Goal: Complete application form

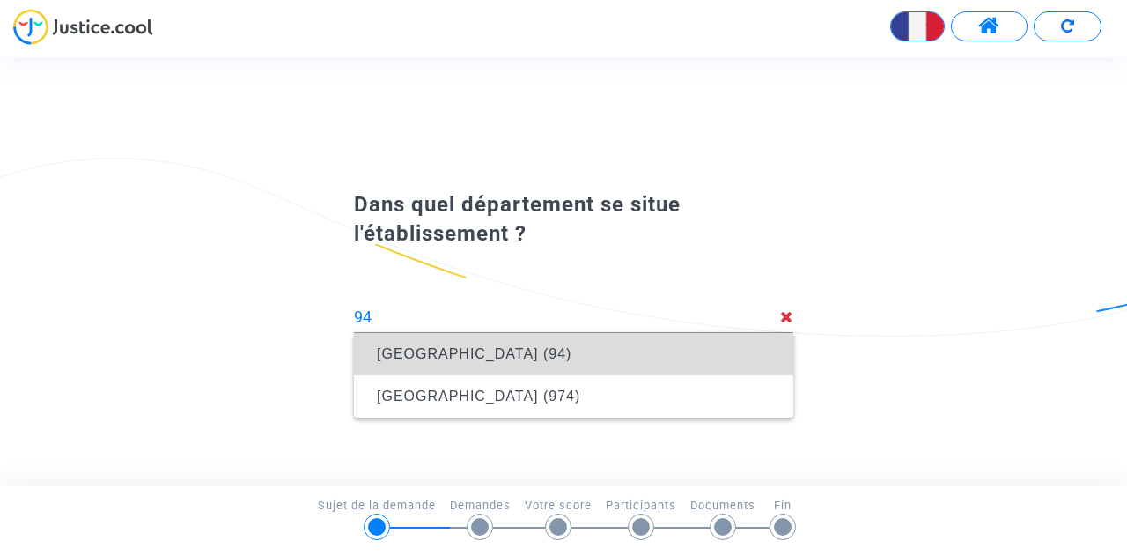
click at [400, 353] on span "[GEOGRAPHIC_DATA] (94)" at bounding box center [474, 353] width 195 height 15
type input "Val-de-Marne (94)"
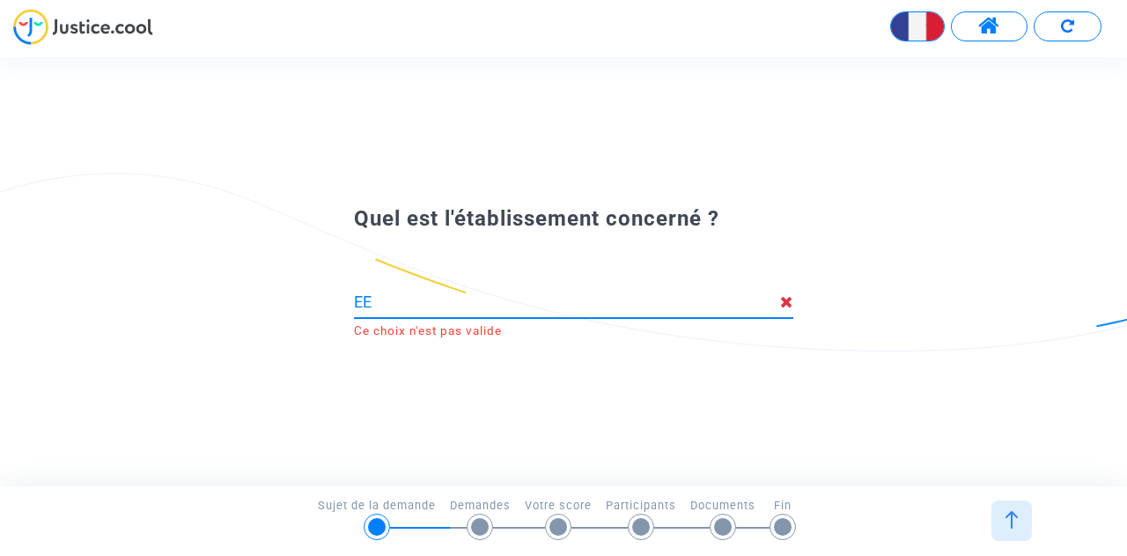
type input "E"
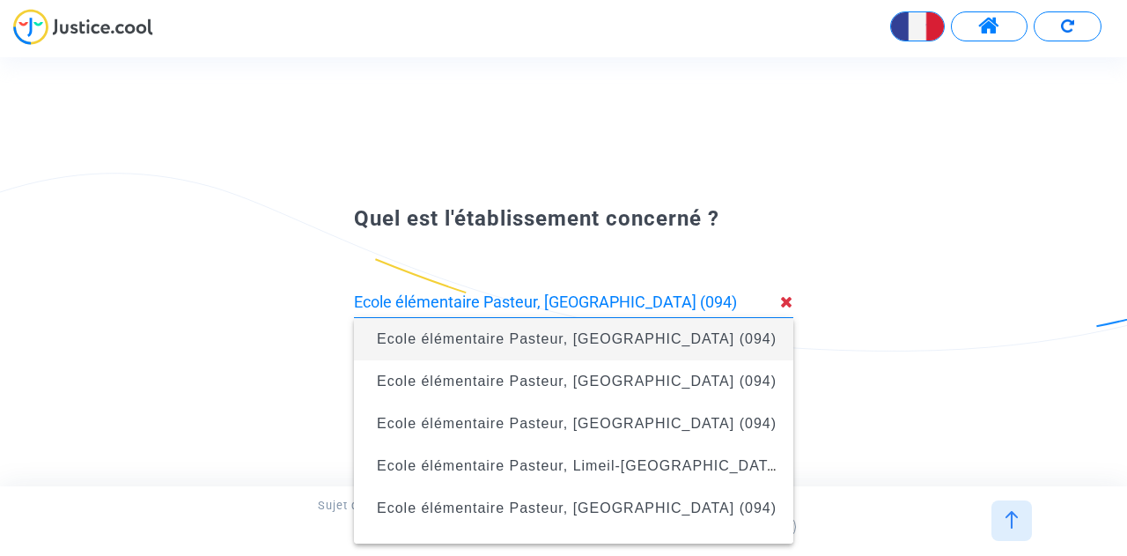
type input "Ecole élémentaire Pasteur, Maisons-Alfort (094)"
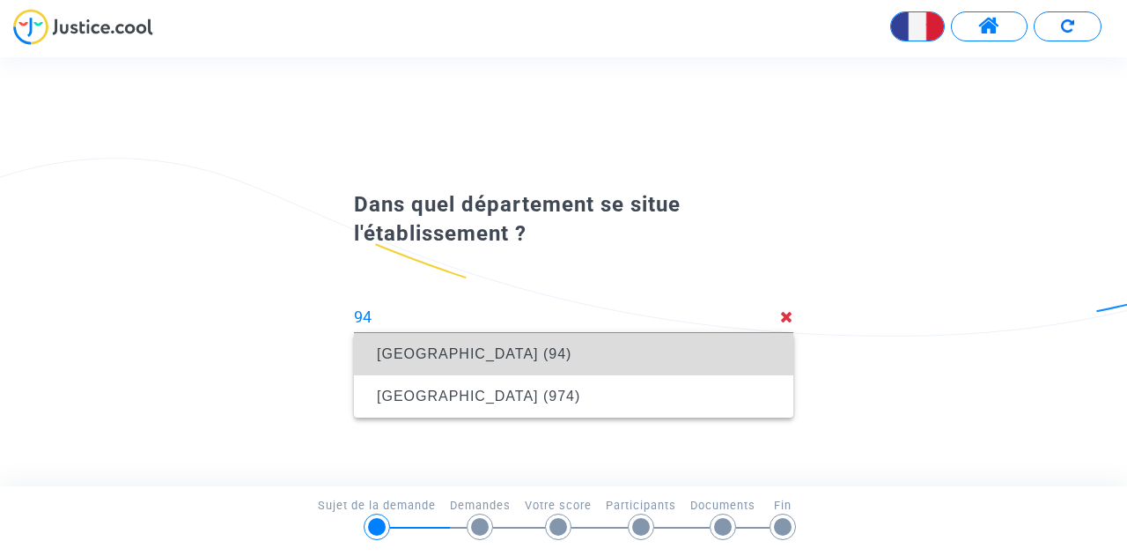
click at [366, 351] on mat-option "[GEOGRAPHIC_DATA] (94)" at bounding box center [573, 354] width 439 height 42
type input "Val-de-Marne (94)"
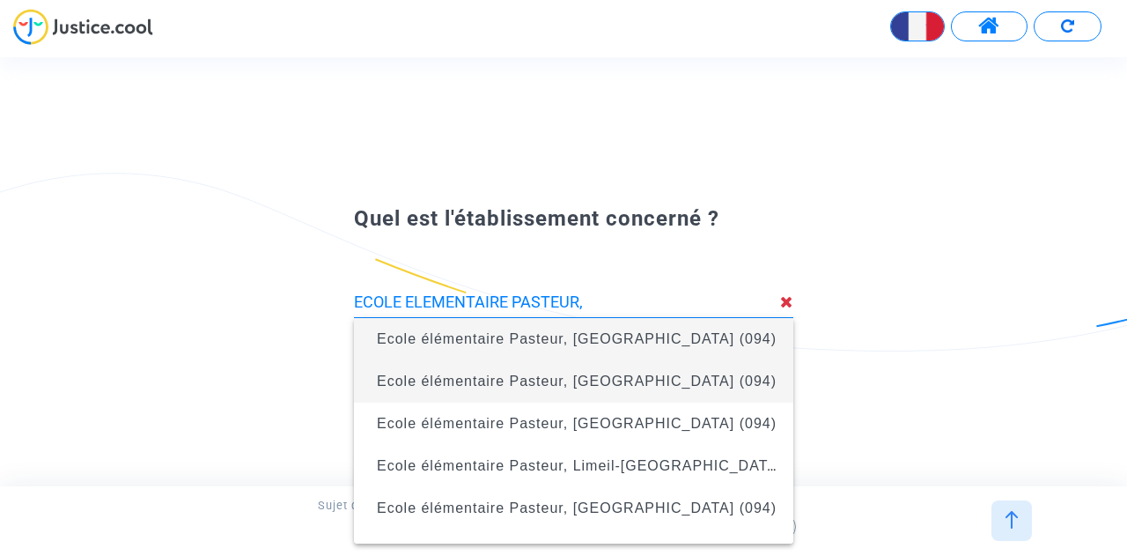
click at [559, 387] on span "Ecole élémentaire Pasteur, Ablon-sur-Seine (094)" at bounding box center [577, 380] width 400 height 15
type input "Ecole élémentaire Pasteur, Ablon-sur-Seine (094)"
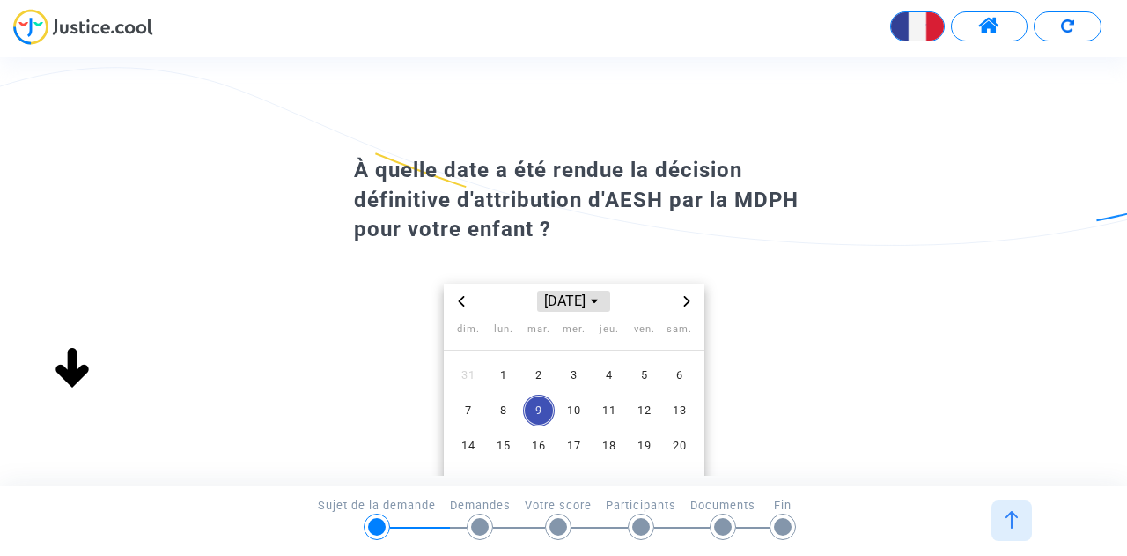
click at [592, 302] on span "sept. 2025" at bounding box center [573, 301] width 72 height 21
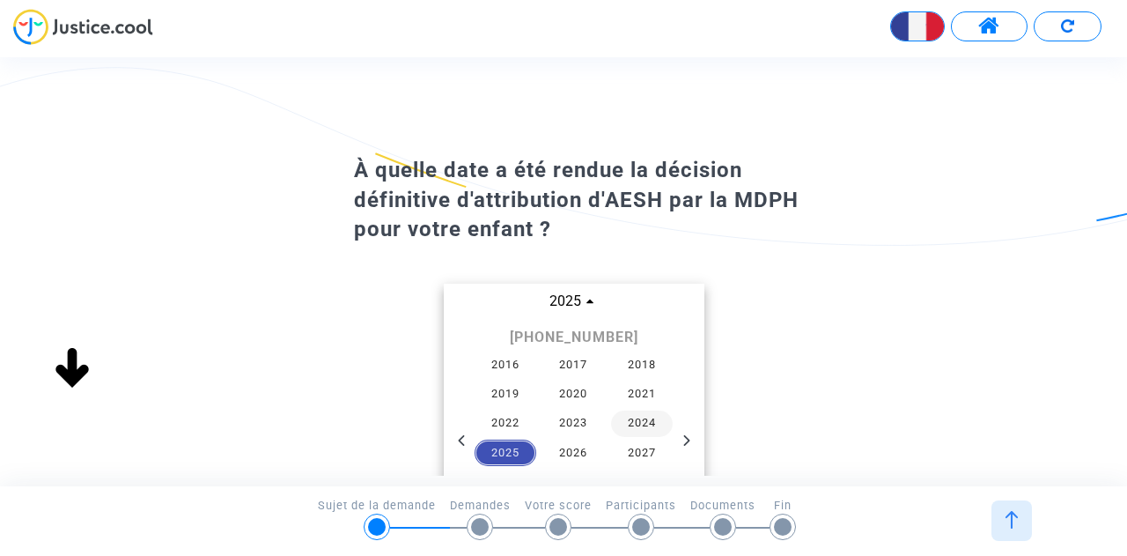
click at [644, 425] on span "2024" at bounding box center [642, 423] width 62 height 26
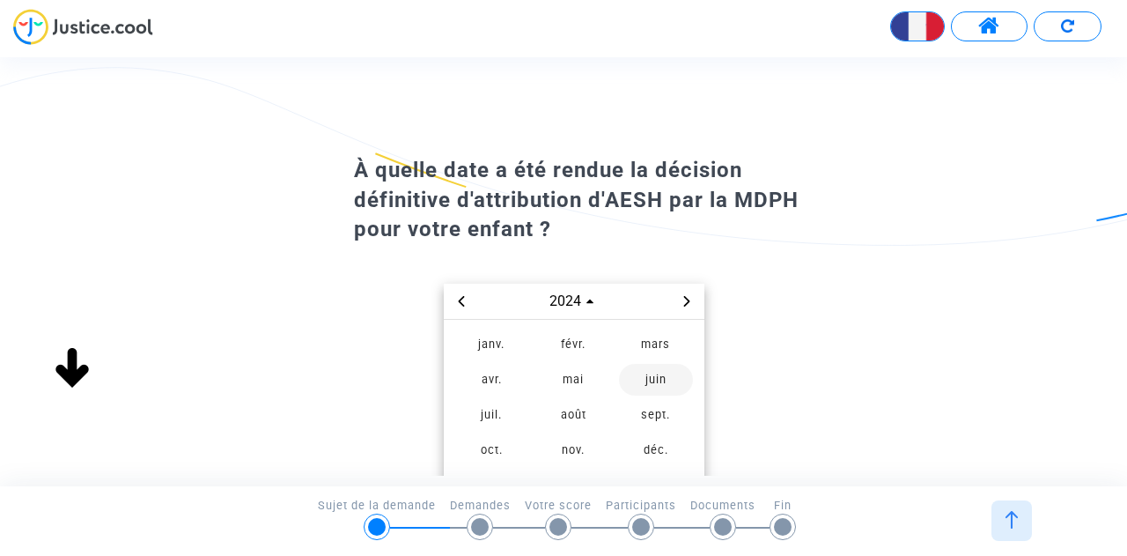
click at [663, 376] on span "juin" at bounding box center [656, 380] width 74 height 32
click at [536, 403] on span "4" at bounding box center [539, 411] width 32 height 32
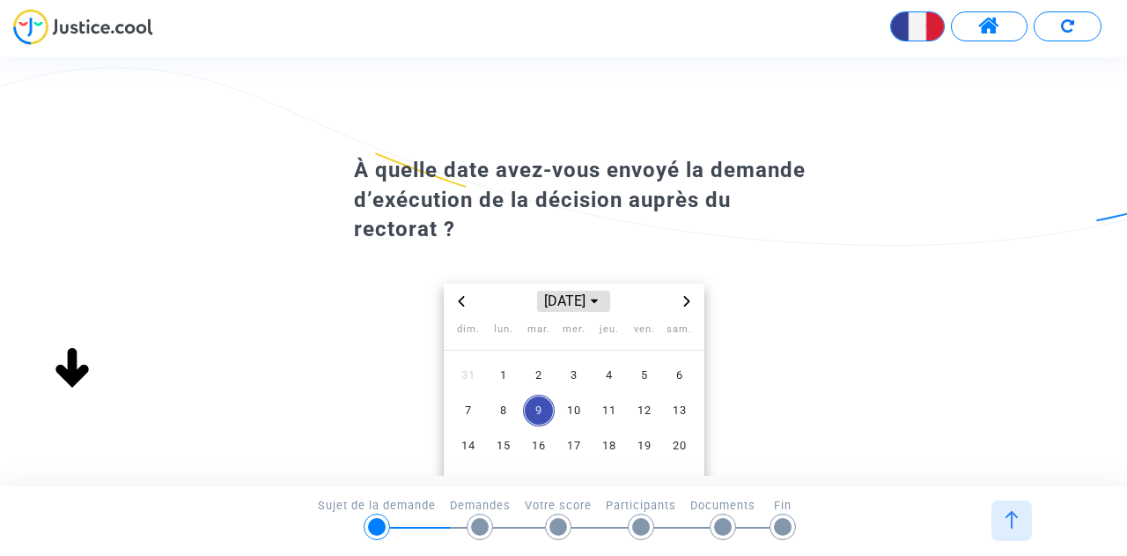
click at [597, 303] on span "sept. 2025" at bounding box center [573, 301] width 72 height 21
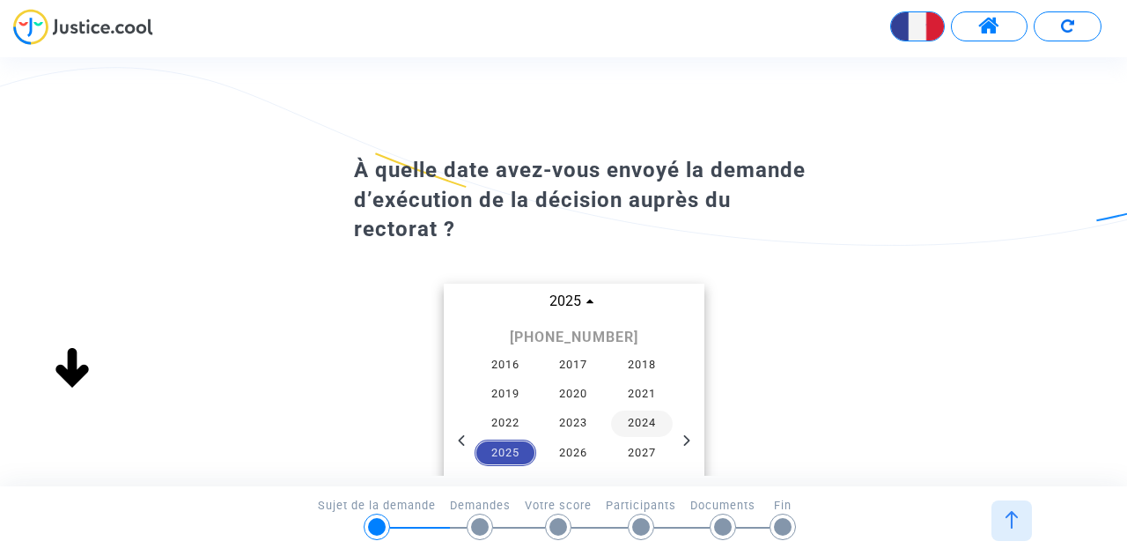
click at [647, 424] on span "2024" at bounding box center [642, 423] width 62 height 26
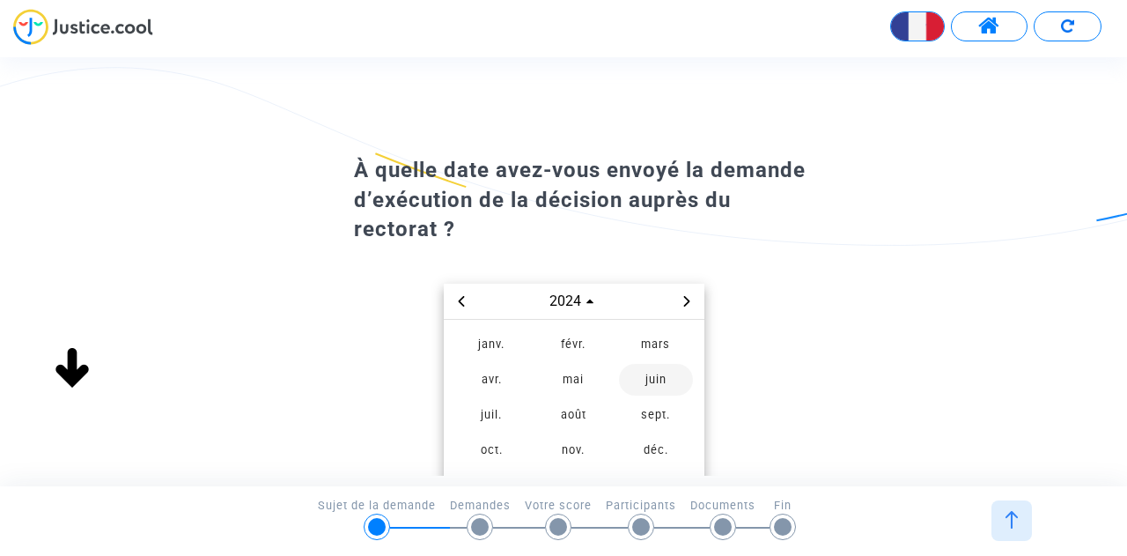
click at [659, 381] on span "juin" at bounding box center [656, 380] width 74 height 32
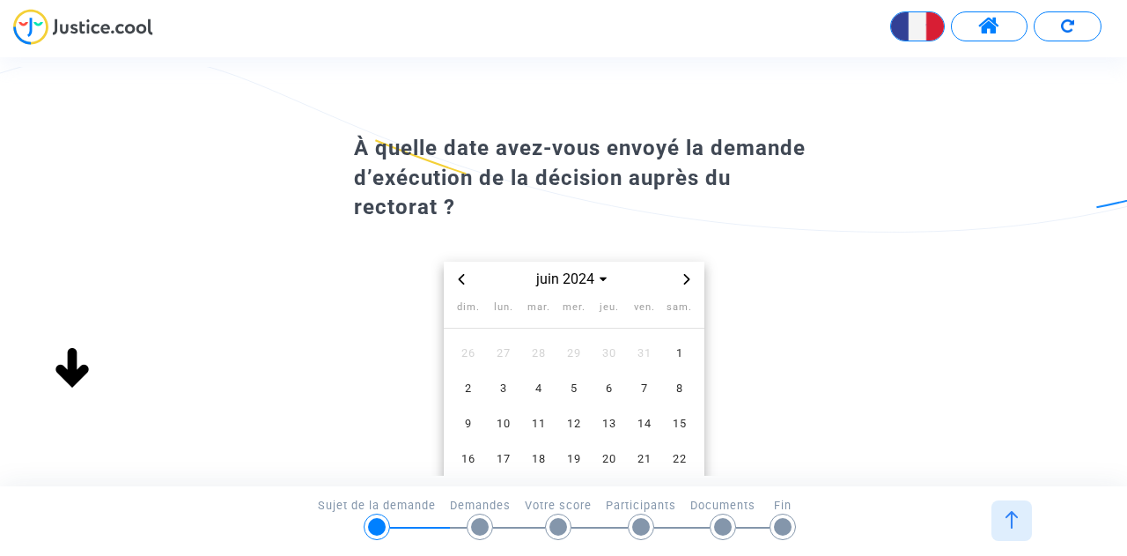
scroll to position [187, 0]
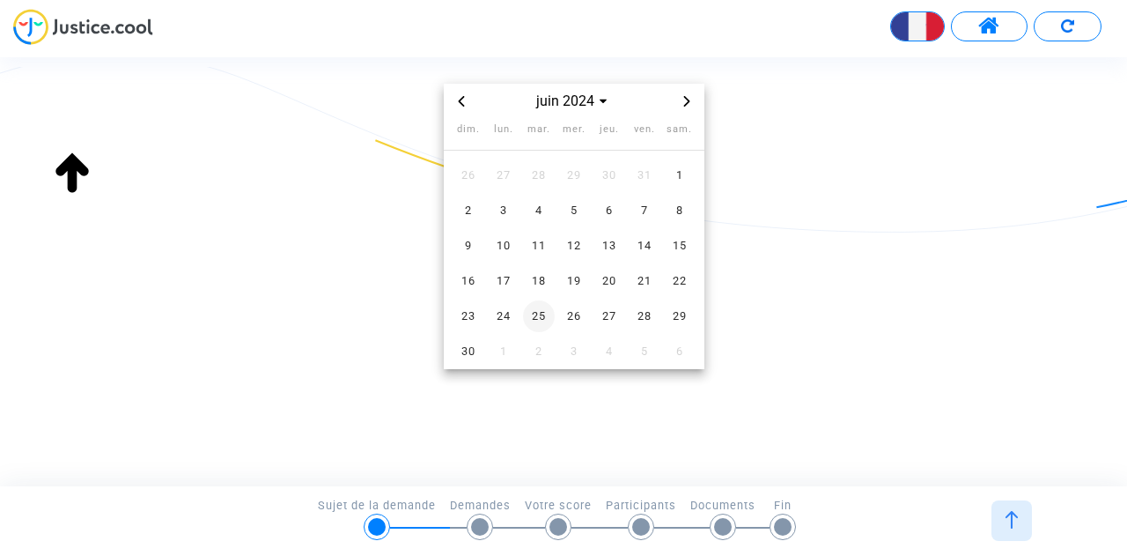
click at [532, 314] on span "25" at bounding box center [539, 316] width 32 height 32
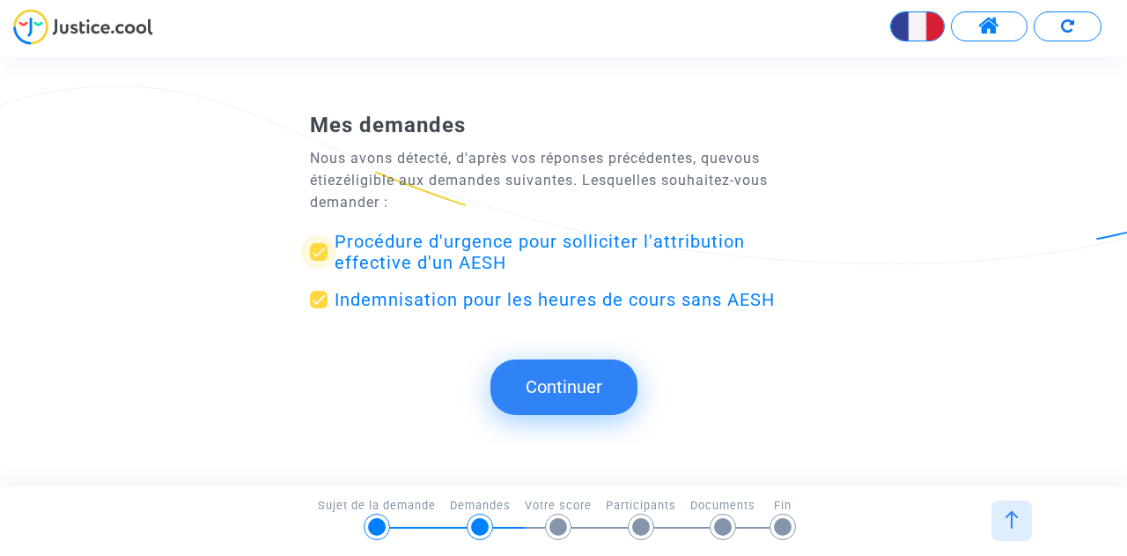
click at [585, 246] on span "Procédure d'urgence pour solliciter l'attribution effective d'un AESH" at bounding box center [540, 252] width 410 height 42
click at [319, 261] on input "Procédure d'urgence pour solliciter l'attribution effective d'un AESH" at bounding box center [318, 261] width 1 height 1
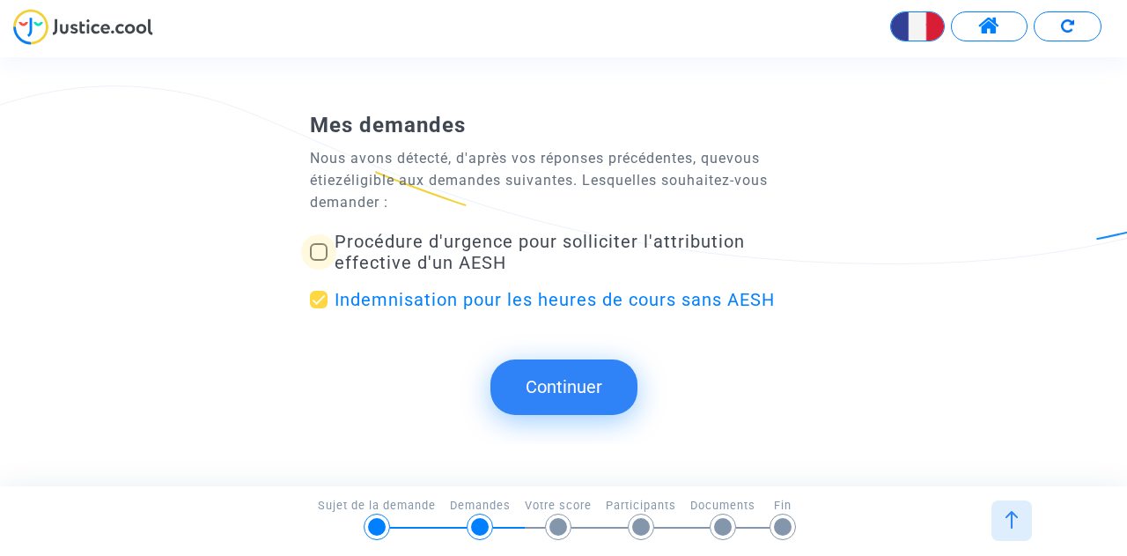
click at [322, 251] on span at bounding box center [319, 252] width 18 height 18
click at [319, 261] on input "Procédure d'urgence pour solliciter l'attribution effective d'un AESH" at bounding box center [318, 261] width 1 height 1
checkbox input "true"
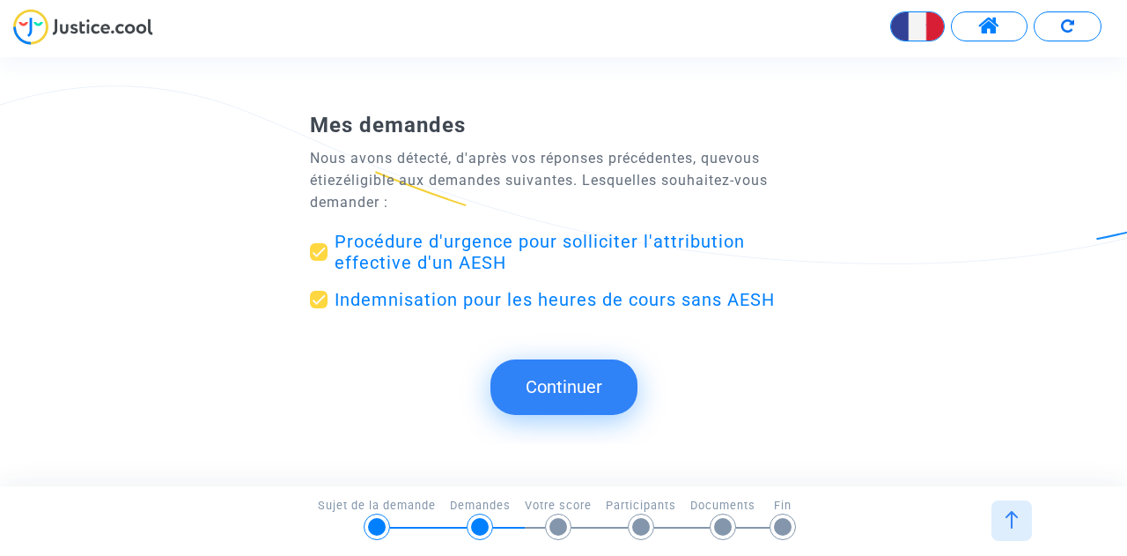
click at [314, 299] on span at bounding box center [319, 300] width 18 height 18
click at [318, 308] on input "Indemnisation pour les heures de cours sans AESH" at bounding box center [318, 308] width 1 height 1
checkbox input "false"
click at [524, 383] on button "Continuer" at bounding box center [564, 386] width 147 height 55
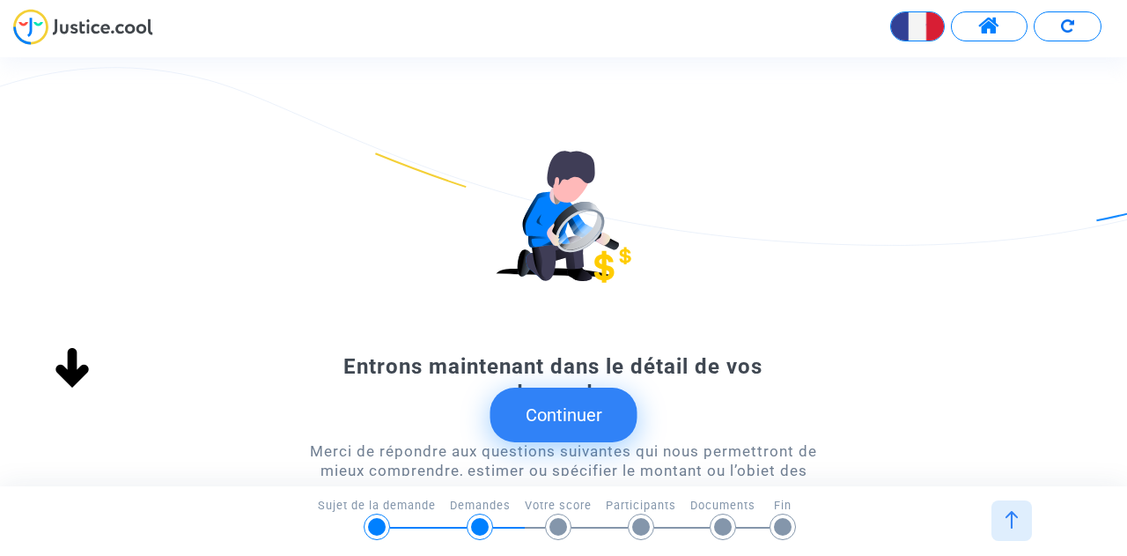
click at [536, 417] on button "Continuer" at bounding box center [564, 415] width 147 height 55
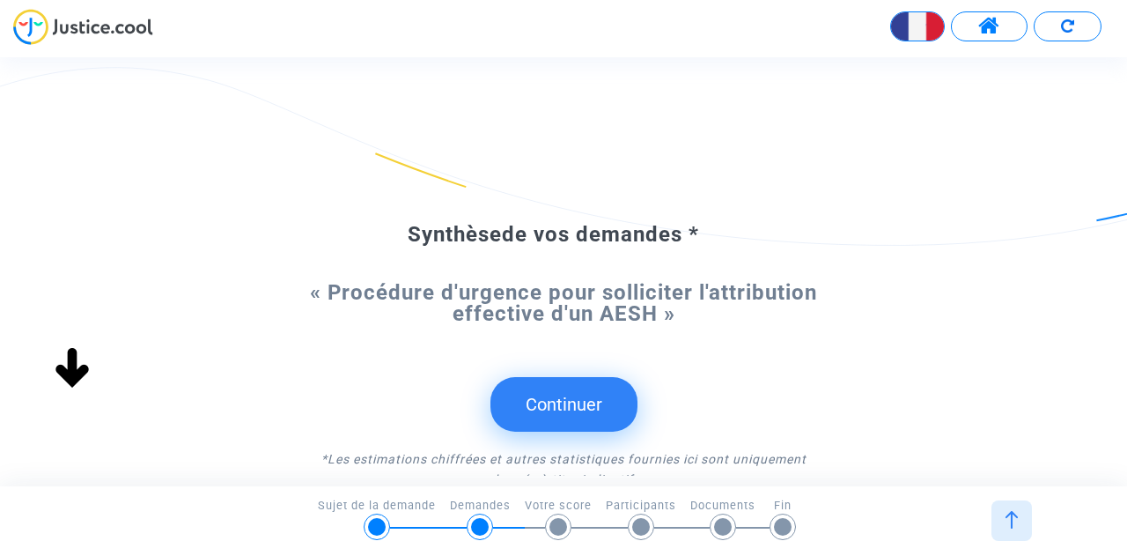
click at [534, 410] on button "Continuer" at bounding box center [564, 404] width 147 height 55
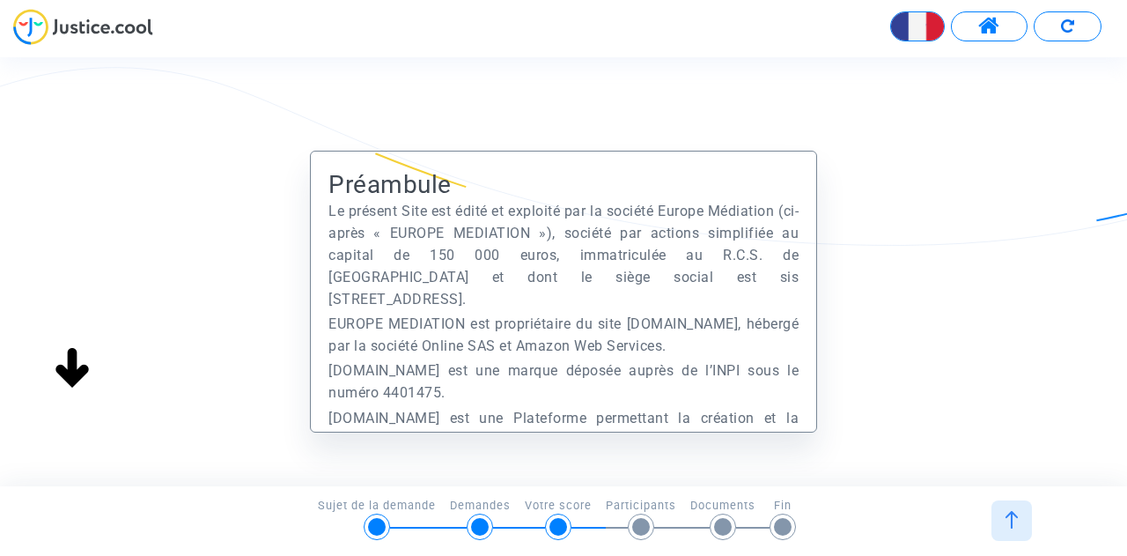
scroll to position [35, 0]
click at [484, 359] on p "Justice.cool est une marque déposée auprès de l’INPI sous le numéro 4401475." at bounding box center [564, 381] width 470 height 44
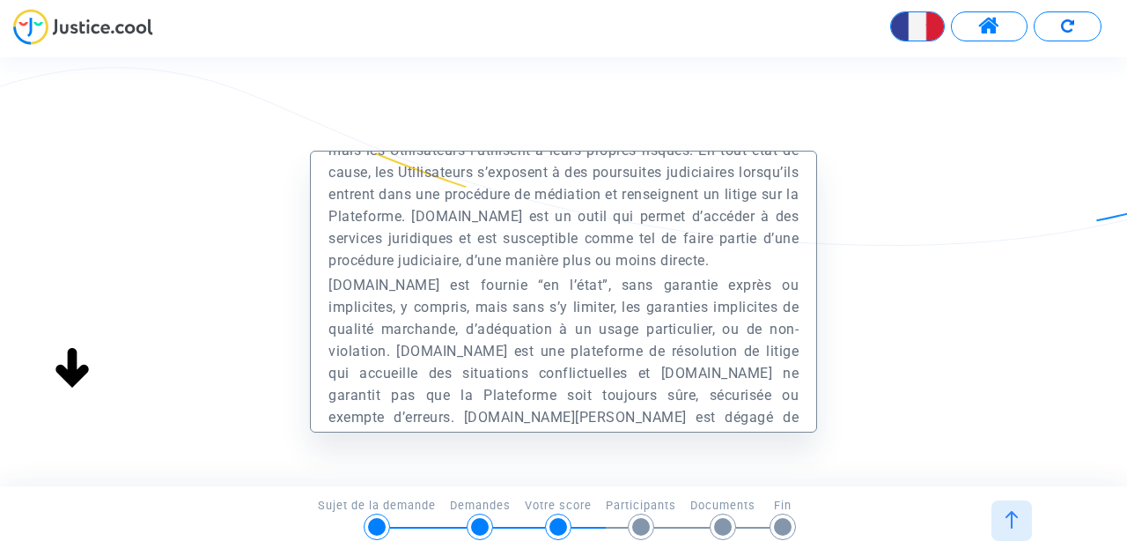
scroll to position [39423, 0]
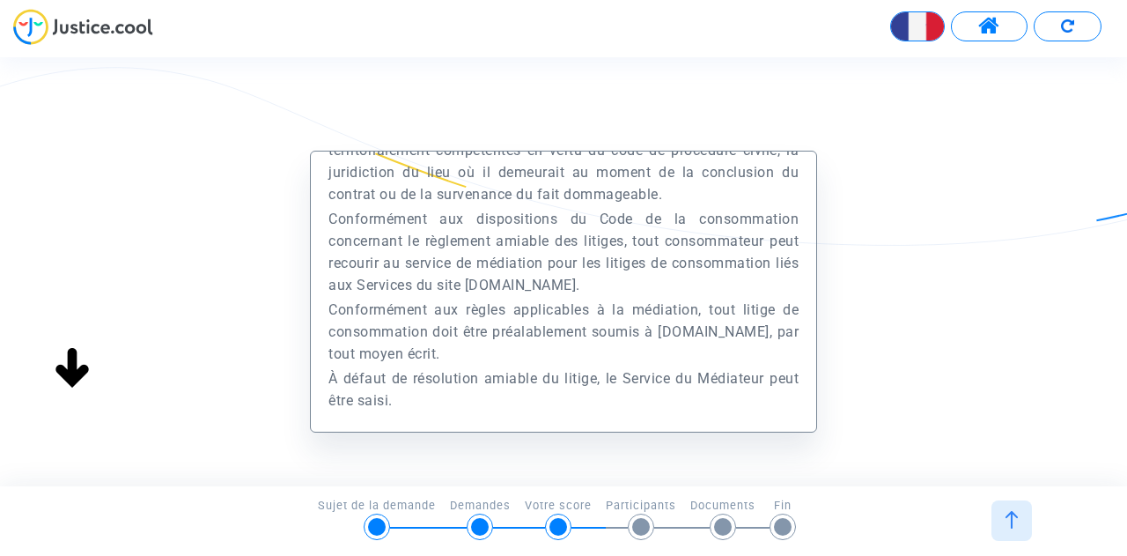
click at [887, 410] on div "Préambule Le présent Site est édité et exploité par la société Europe Médiation…" at bounding box center [563, 379] width 1127 height 456
click at [1009, 295] on div "Préambule Le présent Site est édité et exploité par la société Europe Médiation…" at bounding box center [563, 379] width 1127 height 456
click at [819, 471] on div "Préambule Le présent Site est édité et exploité par la société Europe Médiation…" at bounding box center [563, 379] width 1127 height 456
click at [641, 394] on p "À défaut de résolution amiable du litige, le Service du Médiateur peut être sai…" at bounding box center [564, 389] width 470 height 44
click at [640, 522] on div at bounding box center [641, 527] width 18 height 18
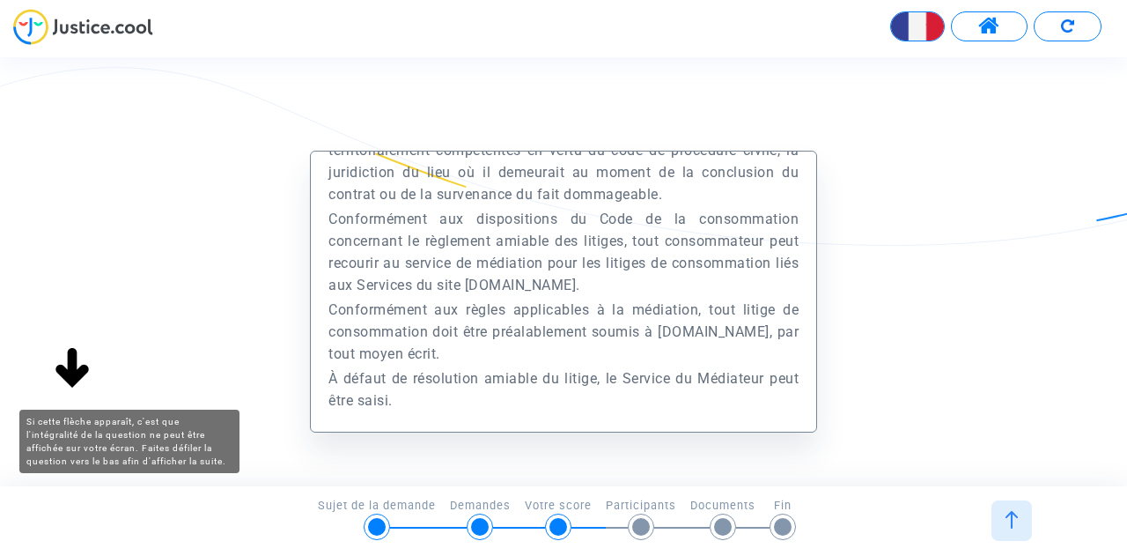
click at [65, 362] on img at bounding box center [72, 369] width 56 height 56
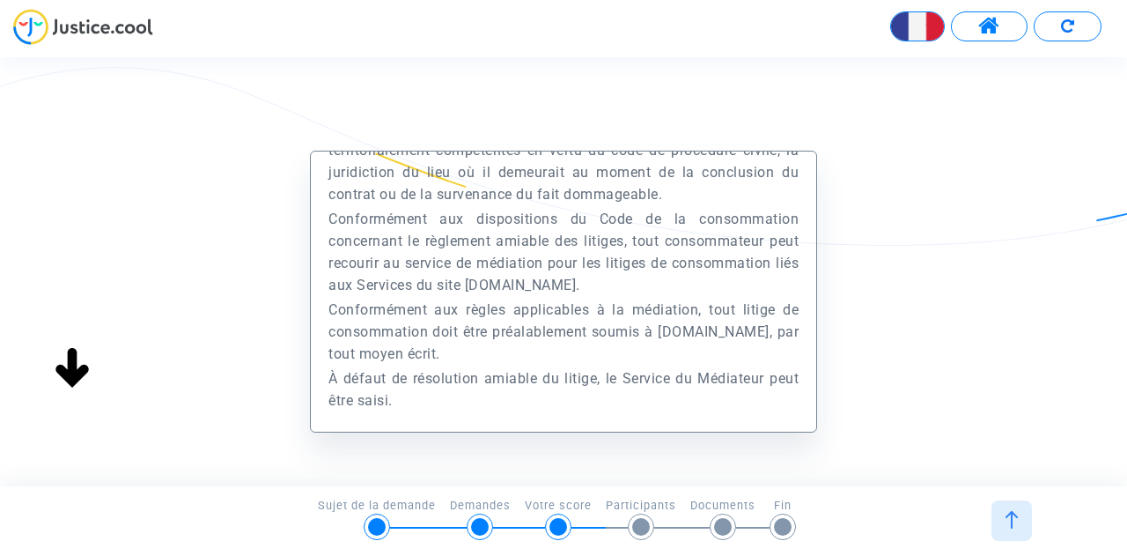
click at [65, 362] on img at bounding box center [72, 369] width 56 height 56
click at [996, 22] on span at bounding box center [990, 26] width 22 height 23
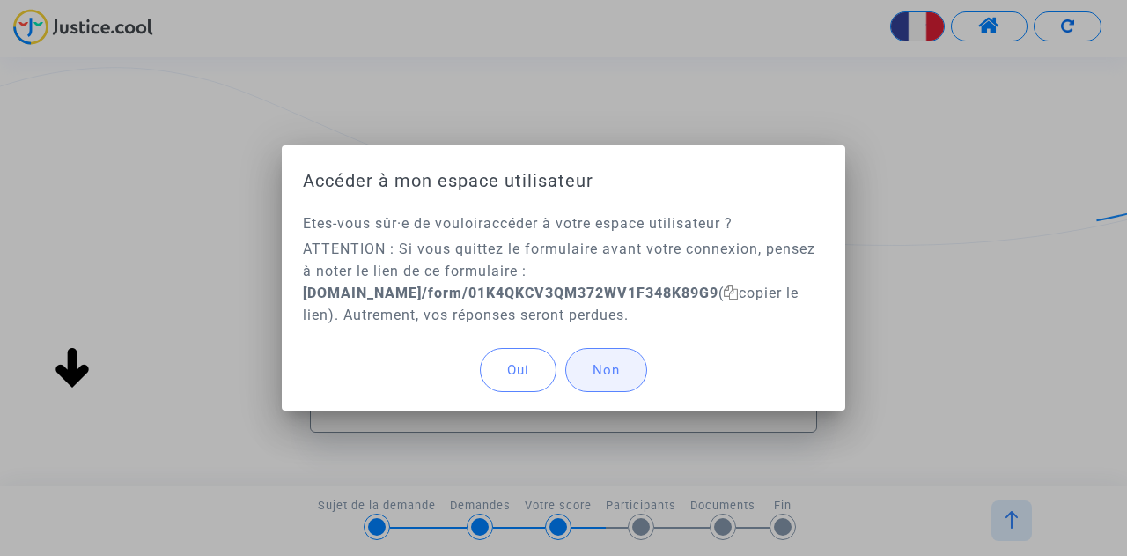
click at [624, 374] on button "Non" at bounding box center [606, 370] width 82 height 44
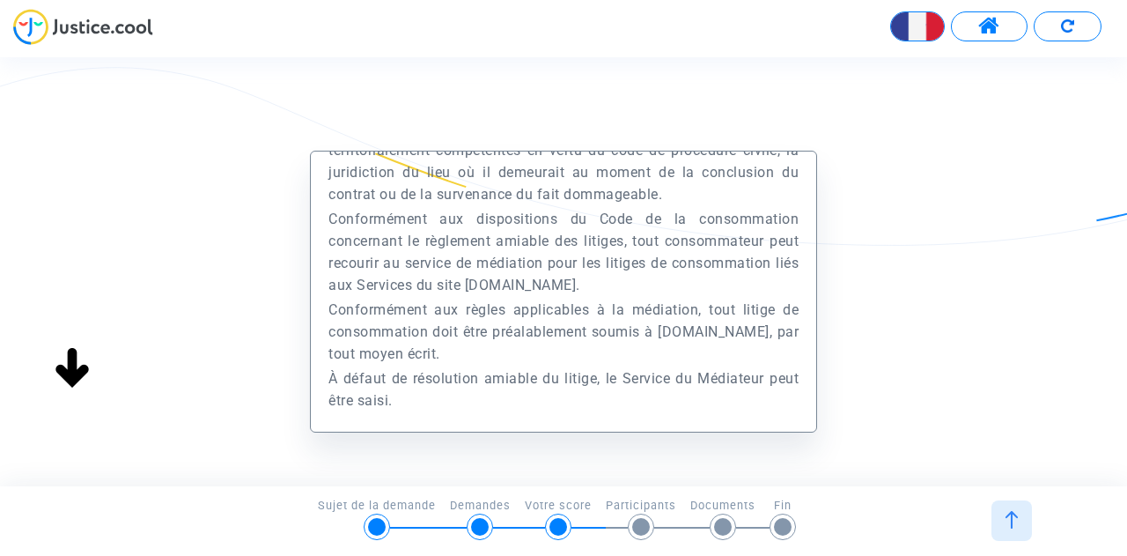
click at [976, 28] on button at bounding box center [989, 26] width 77 height 30
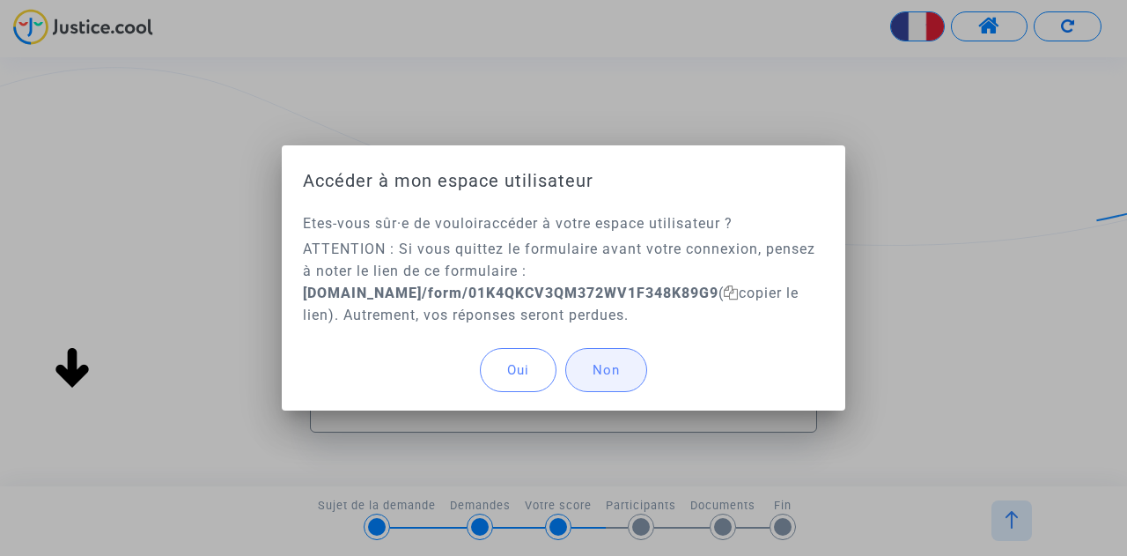
click at [617, 357] on button "Non" at bounding box center [606, 370] width 82 height 44
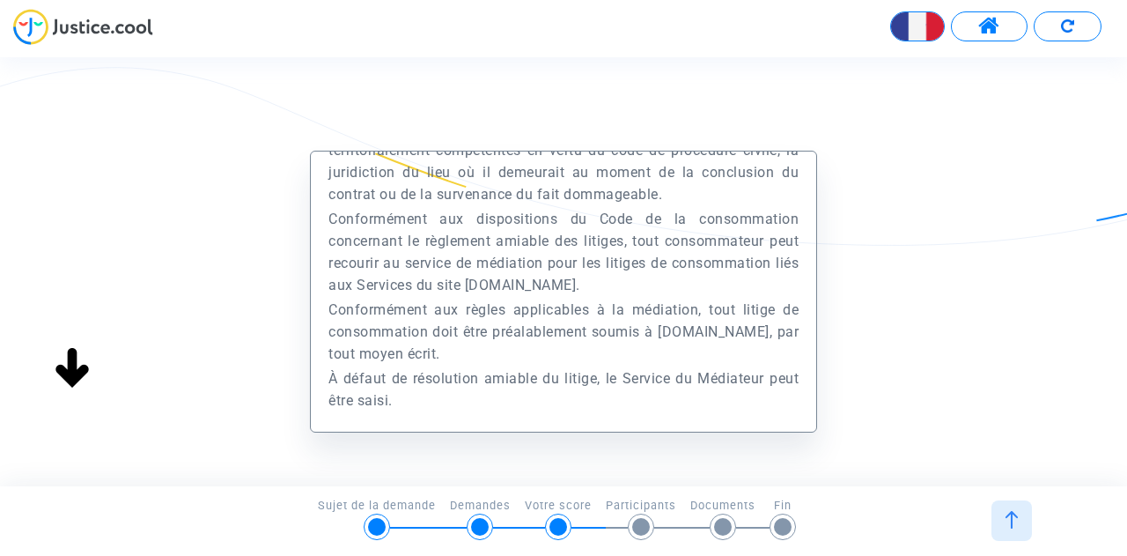
click at [971, 336] on div "Préambule Le présent Site est édité et exploité par la société Europe Médiation…" at bounding box center [563, 379] width 1127 height 456
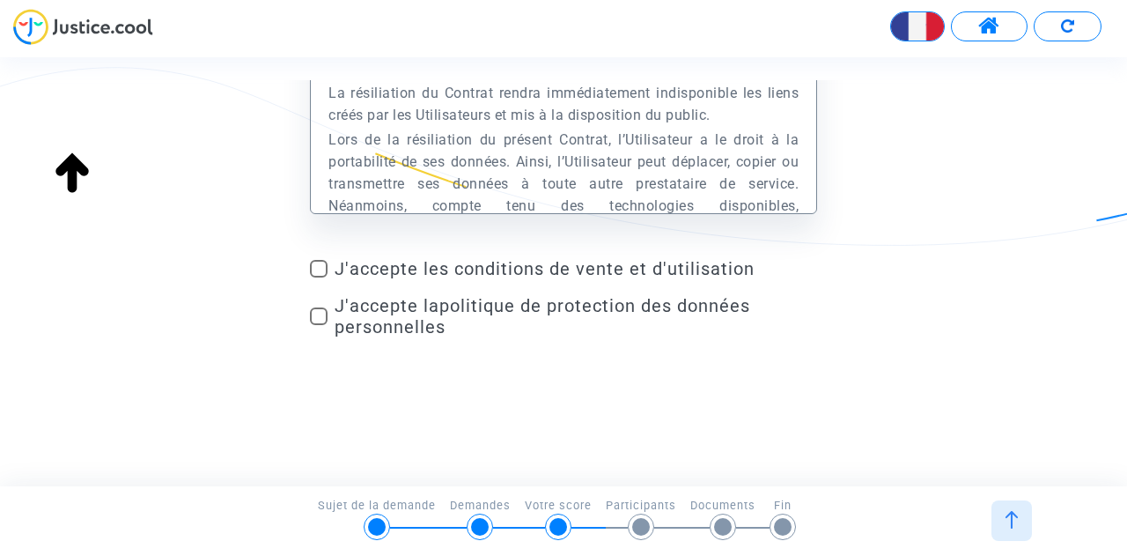
scroll to position [1048, 0]
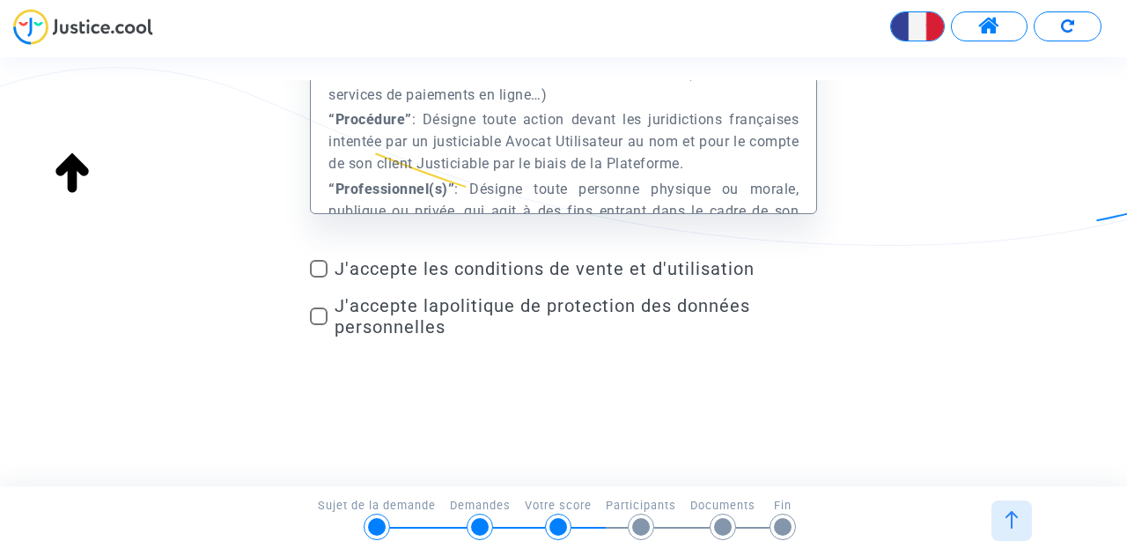
click at [986, 36] on span at bounding box center [990, 26] width 22 height 23
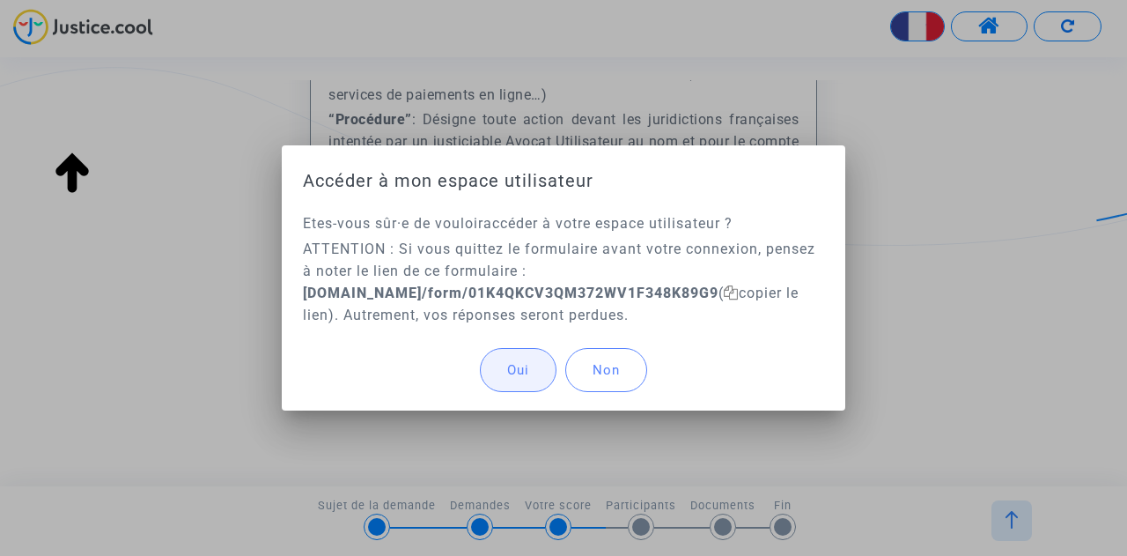
click at [513, 362] on span "Oui" at bounding box center [518, 370] width 22 height 16
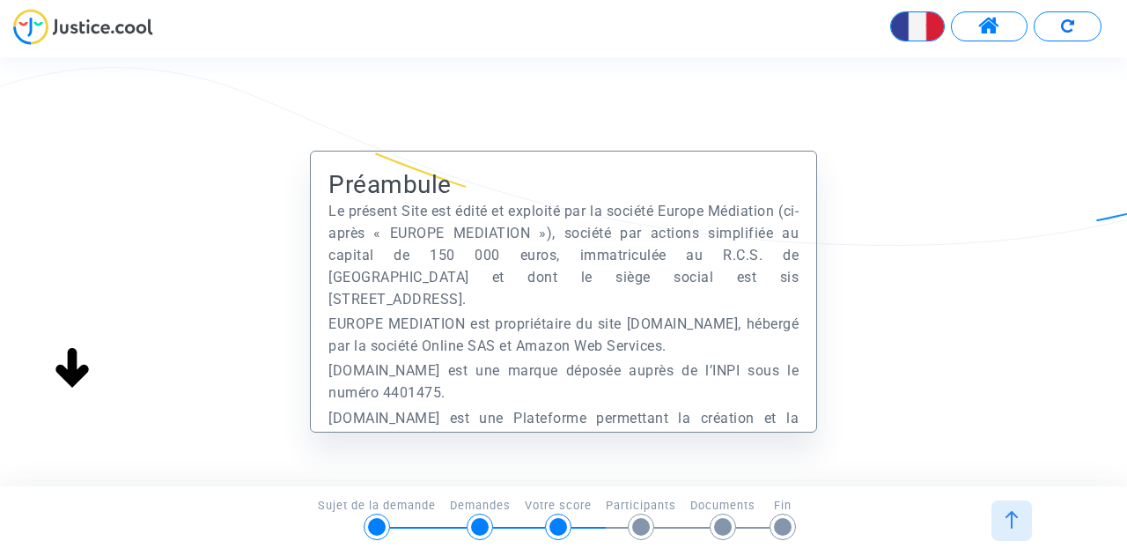
click at [978, 20] on button at bounding box center [989, 26] width 77 height 30
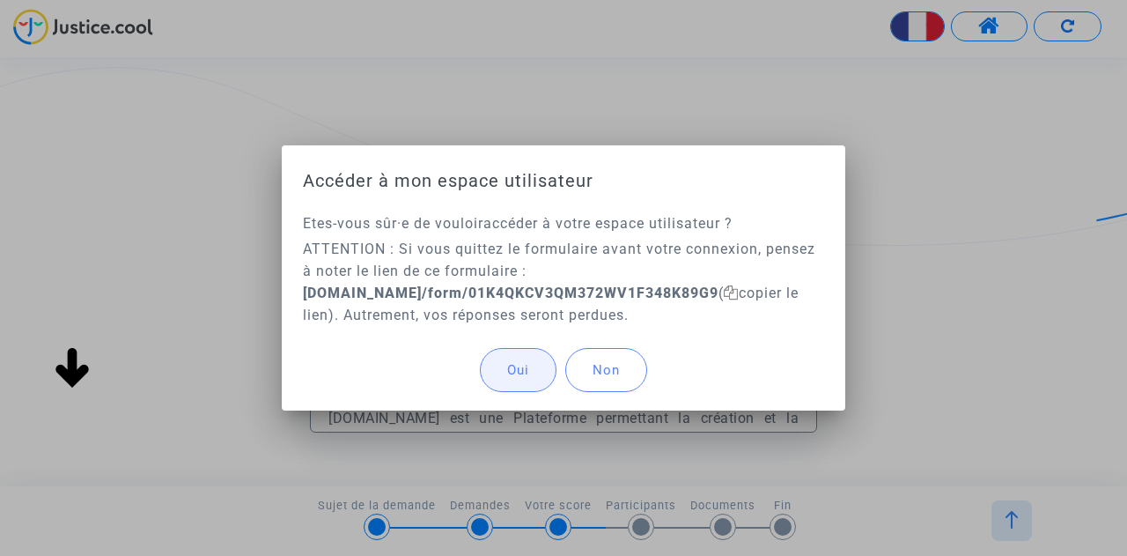
click at [525, 366] on span "Oui" at bounding box center [518, 370] width 22 height 16
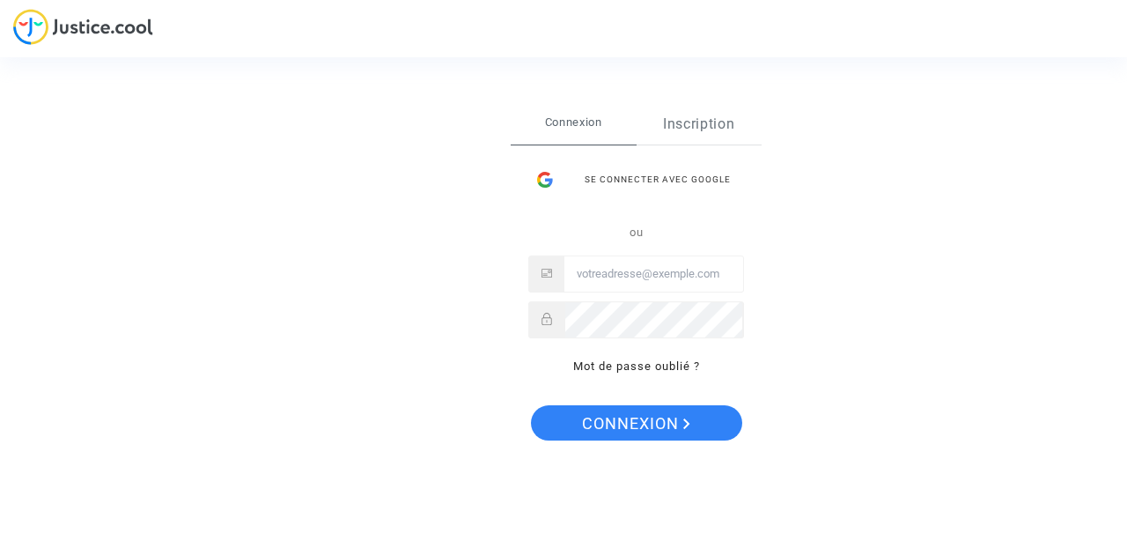
click at [713, 120] on link "Inscription" at bounding box center [700, 124] width 126 height 41
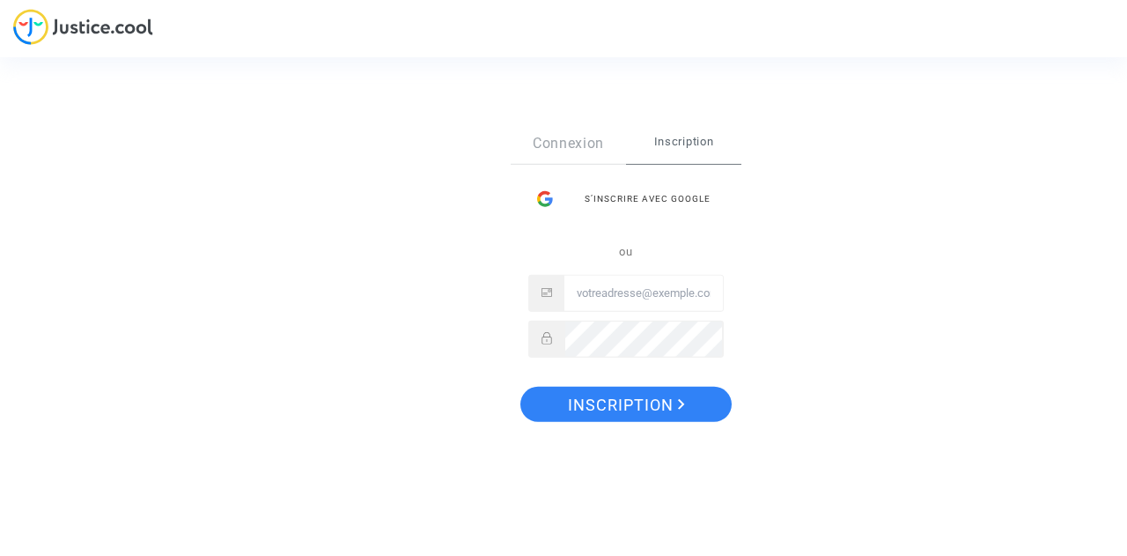
click at [675, 148] on span "Inscription" at bounding box center [683, 140] width 115 height 37
click at [594, 290] on input "Email" at bounding box center [644, 293] width 159 height 35
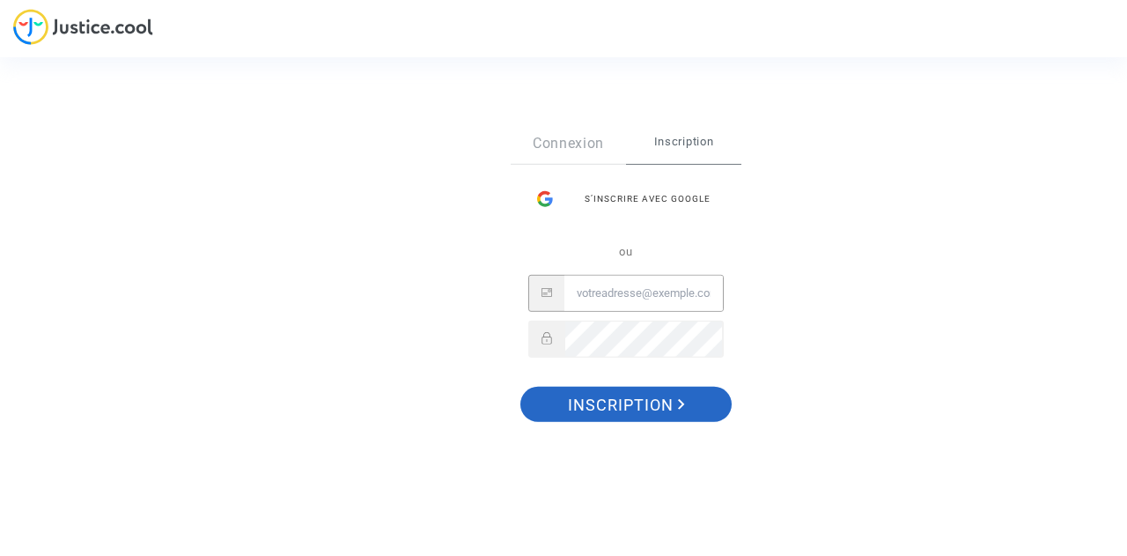
click at [632, 412] on span "Inscription" at bounding box center [626, 405] width 117 height 37
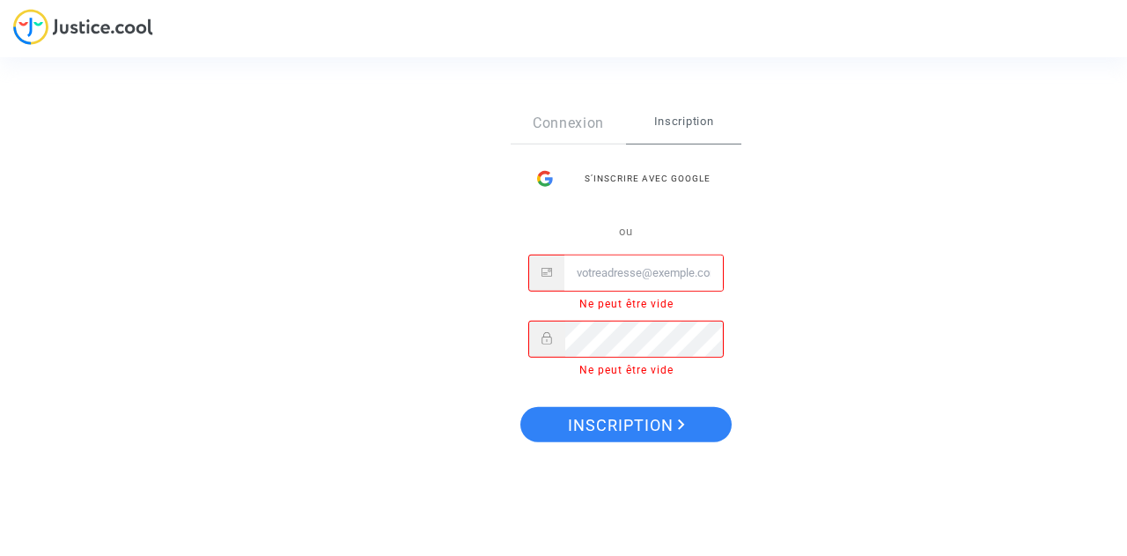
click at [608, 270] on input "Email" at bounding box center [644, 272] width 159 height 35
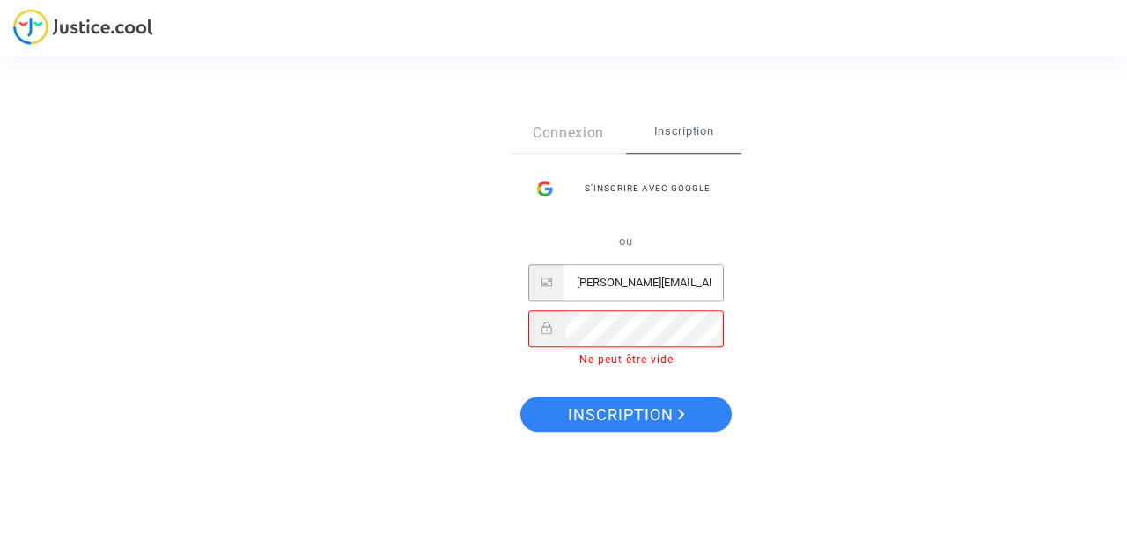
type input "[PERSON_NAME][EMAIL_ADDRESS][DOMAIN_NAME]"
click at [613, 188] on div "S’inscrire avec Google" at bounding box center [626, 188] width 196 height 35
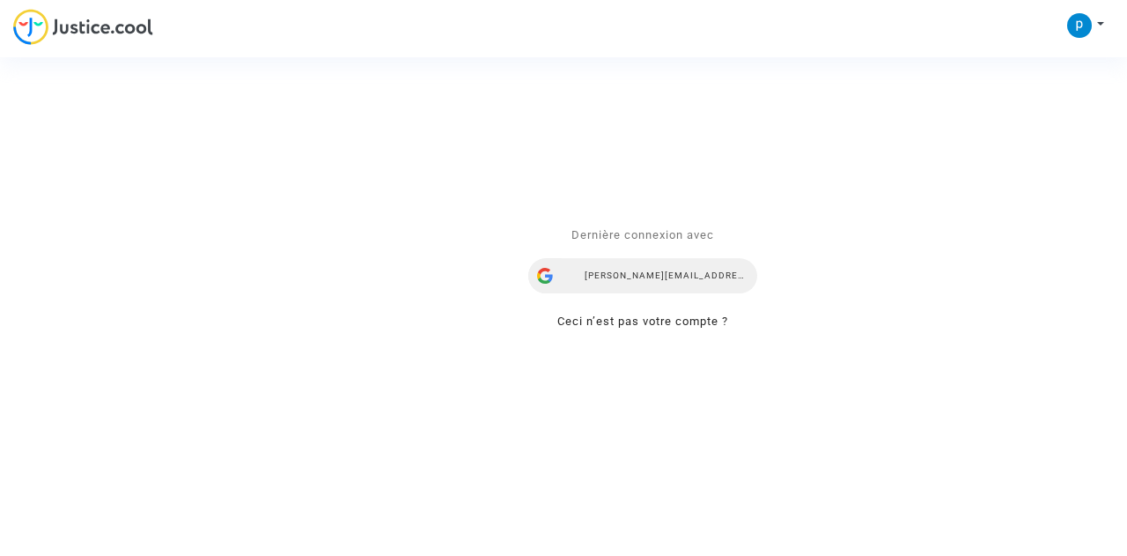
click at [630, 276] on div "[PERSON_NAME][EMAIL_ADDRESS][PERSON_NAME][DOMAIN_NAME]" at bounding box center [642, 275] width 229 height 35
click at [1100, 17] on div "Se connecter Dernière connexion avec [PERSON_NAME][EMAIL_ADDRESS][DOMAIN_NAME] …" at bounding box center [563, 278] width 1127 height 556
click at [1103, 23] on div "Se connecter Dernière connexion avec [PERSON_NAME][EMAIL_ADDRESS][DOMAIN_NAME] …" at bounding box center [563, 278] width 1127 height 556
